Goal: Information Seeking & Learning: Learn about a topic

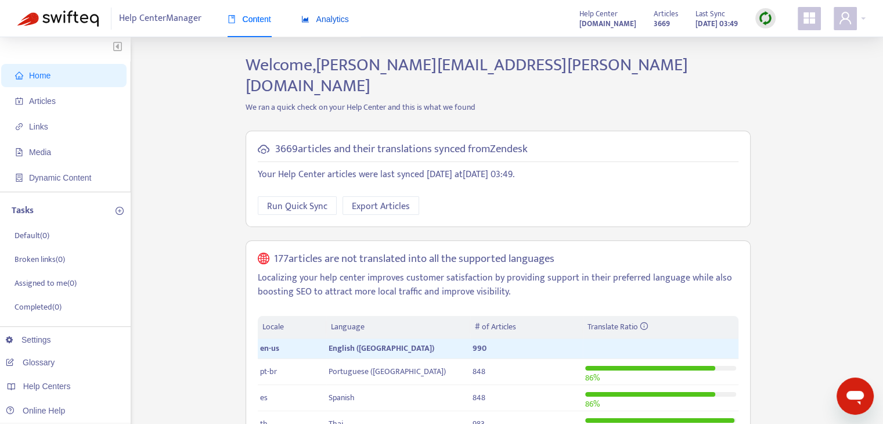
click at [322, 22] on span "Analytics" at bounding box center [325, 19] width 48 height 9
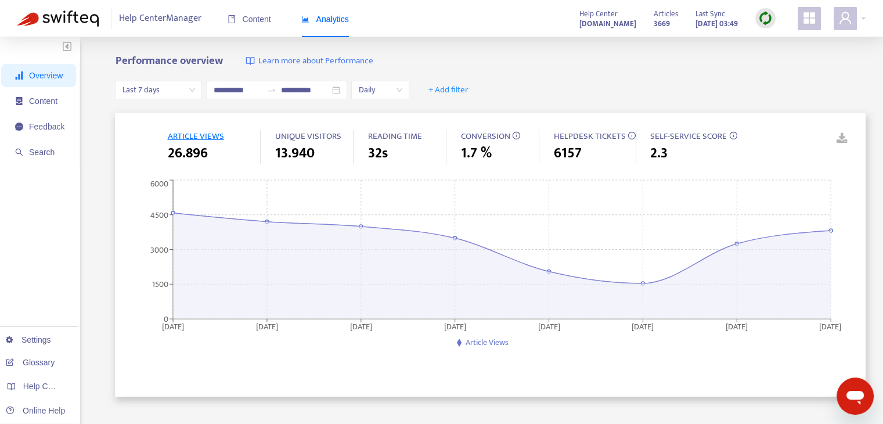
drag, startPoint x: 485, startPoint y: 134, endPoint x: 498, endPoint y: 134, distance: 12.8
click at [485, 134] on span "CONVERSION" at bounding box center [485, 136] width 49 height 15
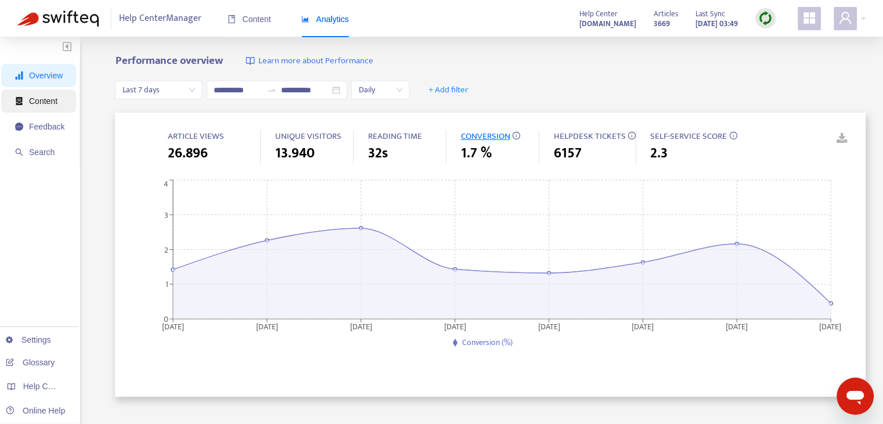
click at [49, 102] on span "Content" at bounding box center [43, 100] width 28 height 9
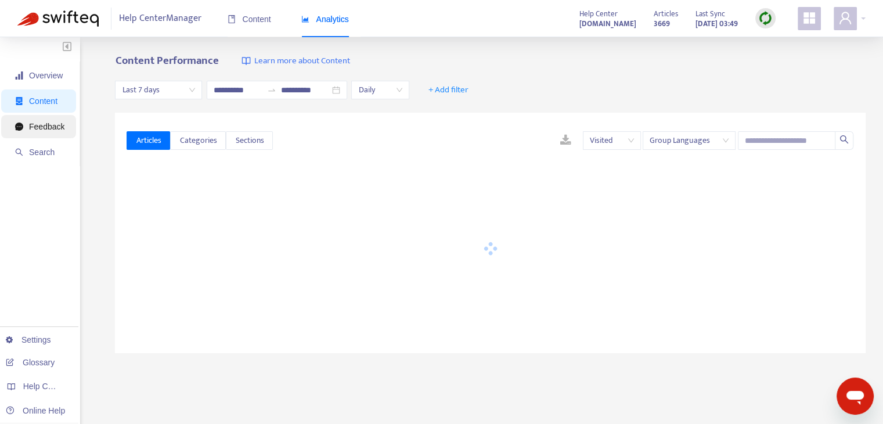
click at [58, 124] on span "Feedback" at bounding box center [46, 126] width 35 height 9
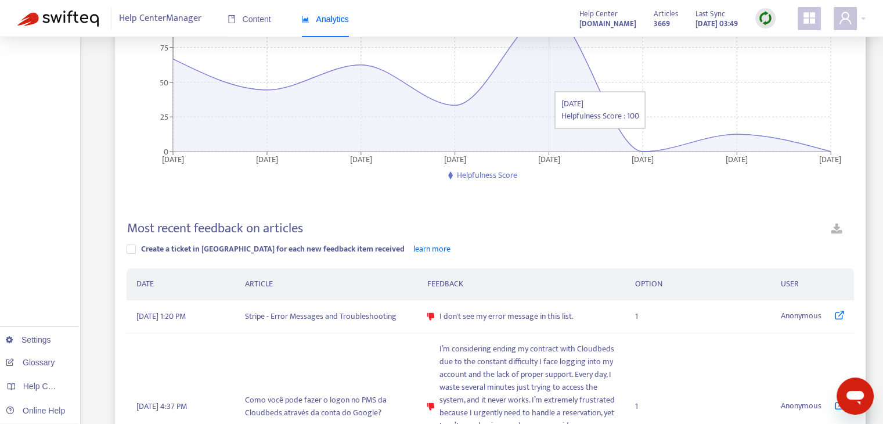
scroll to position [20, 0]
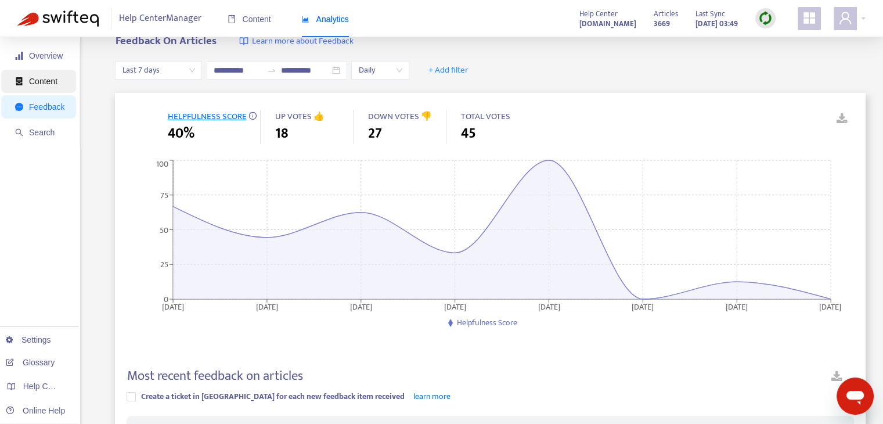
click at [47, 84] on span "Content" at bounding box center [43, 81] width 28 height 9
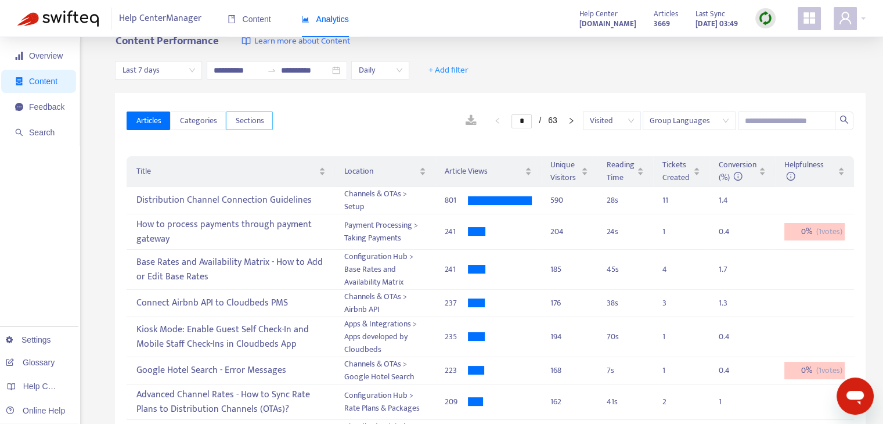
click at [246, 114] on span "Sections" at bounding box center [249, 120] width 28 height 13
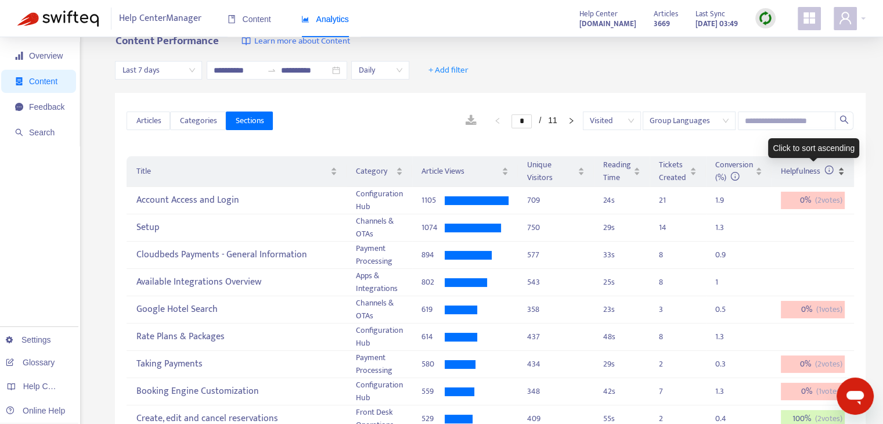
click at [843, 175] on div "Helpfulness" at bounding box center [813, 171] width 64 height 13
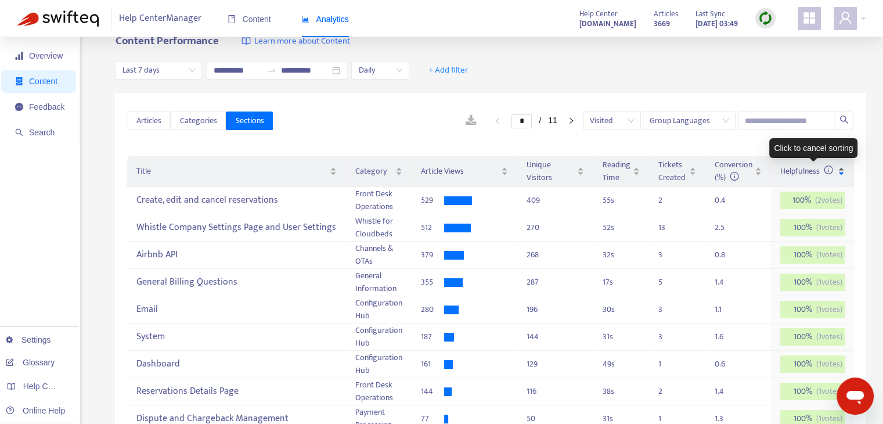
click at [843, 174] on div "Helpfulness" at bounding box center [812, 171] width 64 height 13
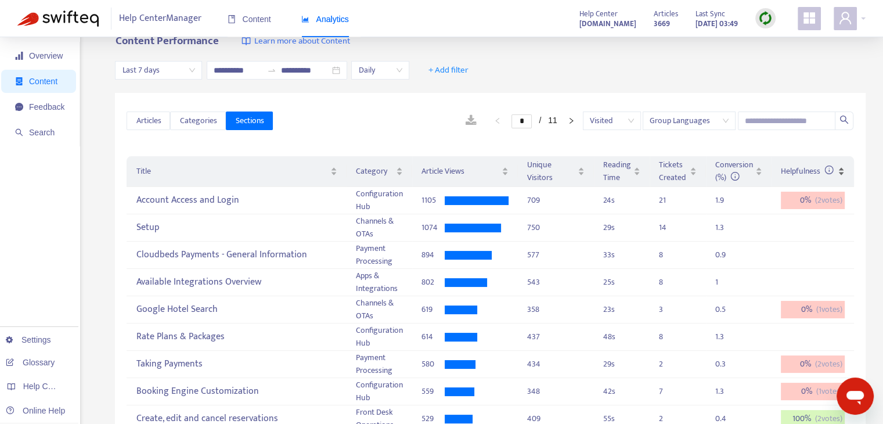
click at [844, 176] on div "Helpfulness" at bounding box center [813, 171] width 64 height 13
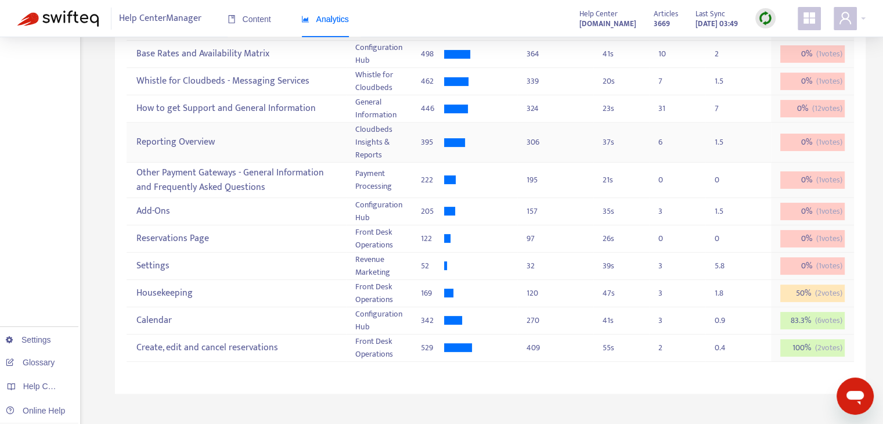
scroll to position [310, 0]
